Goal: Use online tool/utility: Utilize a website feature to perform a specific function

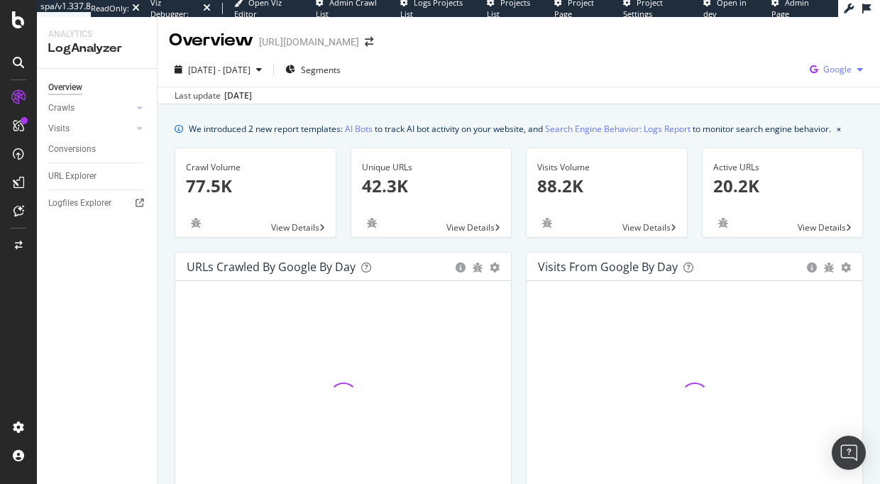
click at [837, 77] on div "Google" at bounding box center [836, 69] width 65 height 21
click at [775, 85] on span "OpenAI" at bounding box center [766, 83] width 53 height 13
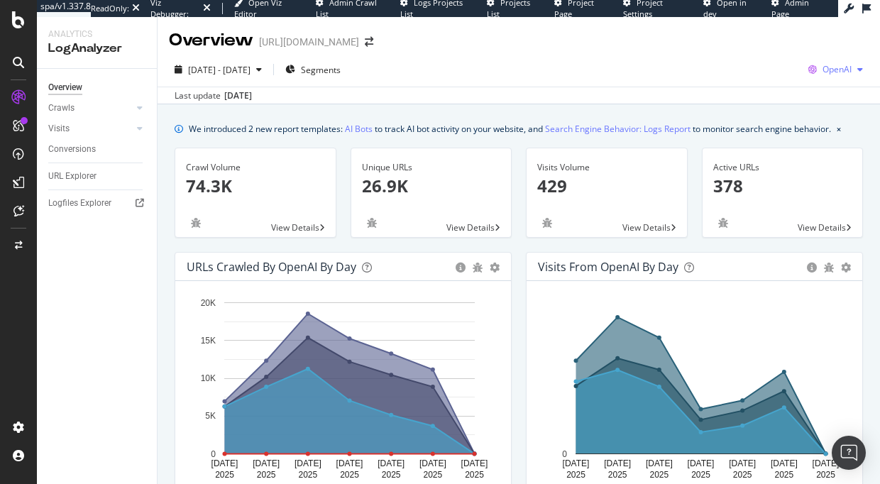
click at [843, 63] on div "OpenAI" at bounding box center [836, 69] width 66 height 21
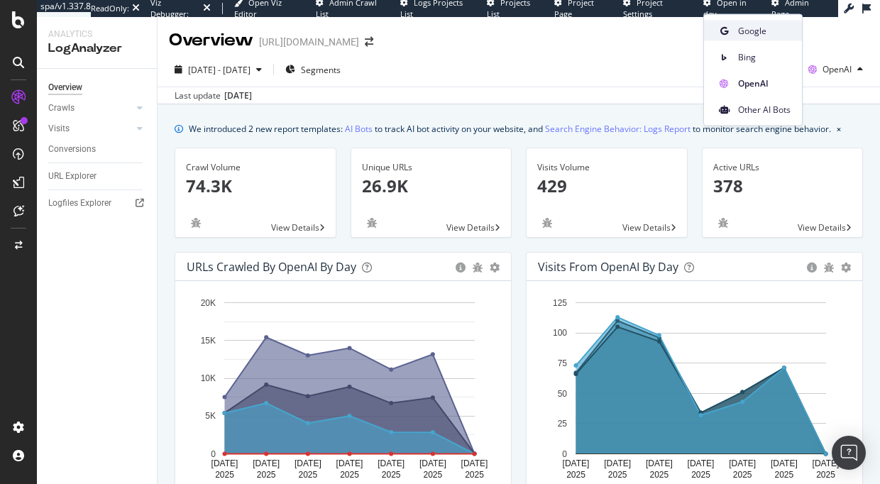
click at [774, 31] on span "Google" at bounding box center [764, 30] width 53 height 13
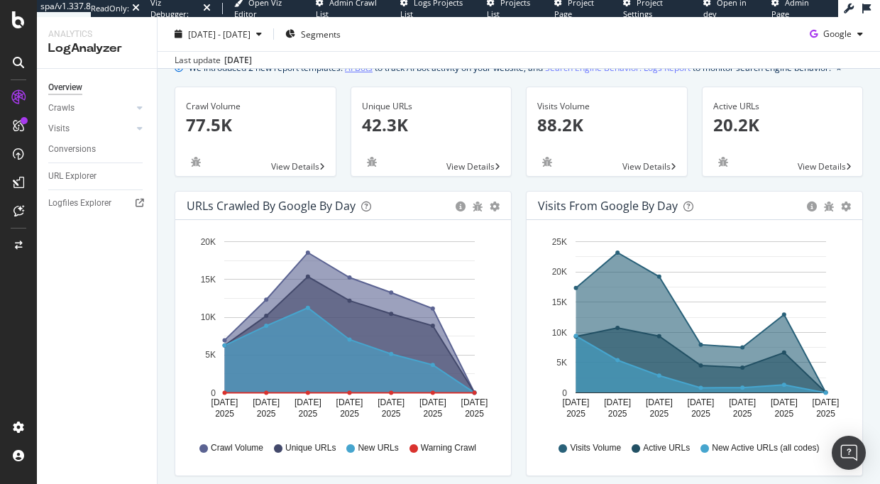
scroll to position [72, 0]
